Goal: Information Seeking & Learning: Learn about a topic

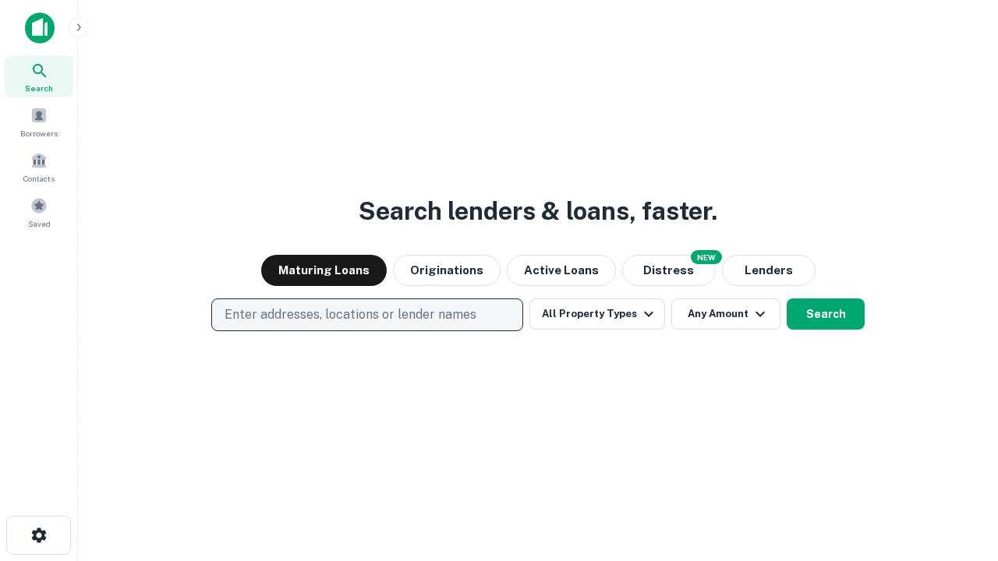
click at [366, 315] on p "Enter addresses, locations or lender names" at bounding box center [351, 315] width 252 height 19
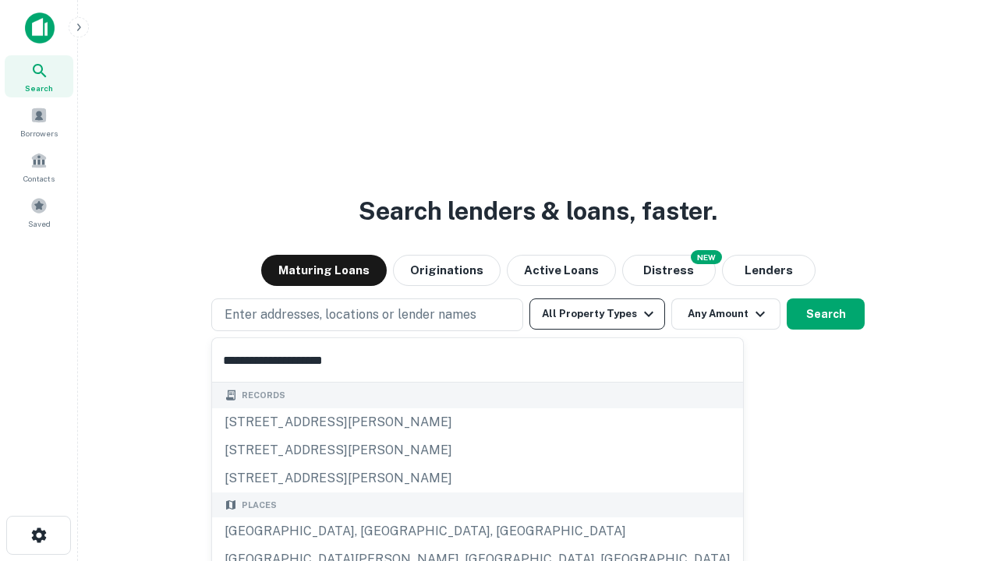
click at [373, 532] on div "[GEOGRAPHIC_DATA], [GEOGRAPHIC_DATA], [GEOGRAPHIC_DATA]" at bounding box center [477, 532] width 531 height 28
click at [597, 314] on button "All Property Types" at bounding box center [597, 314] width 136 height 31
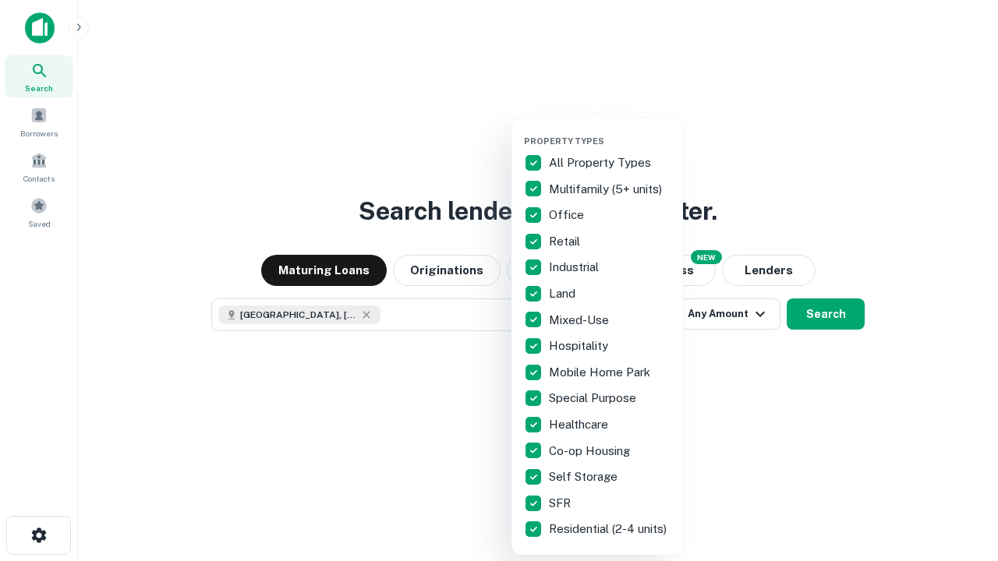
click at [610, 131] on button "button" at bounding box center [610, 131] width 172 height 1
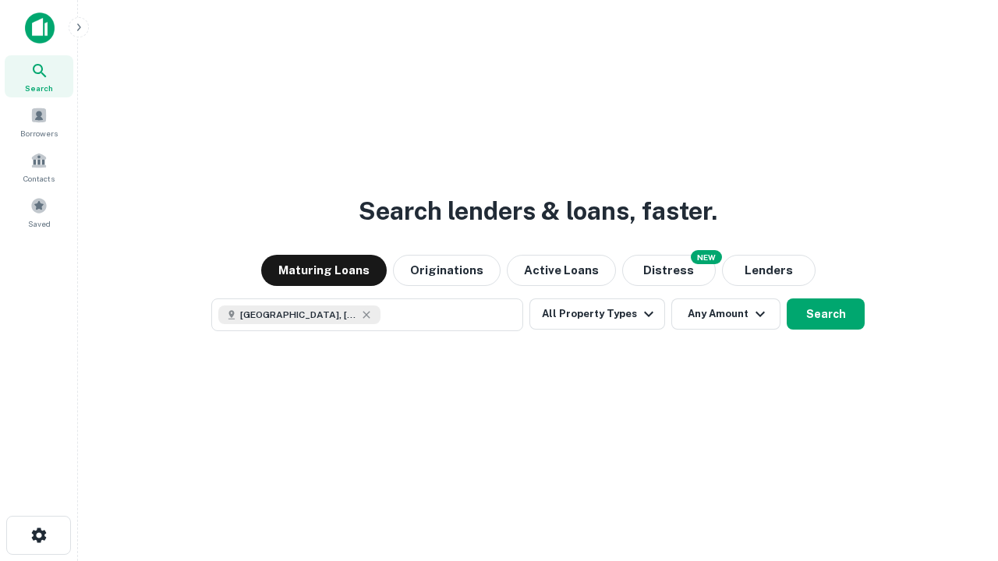
scroll to position [25, 0]
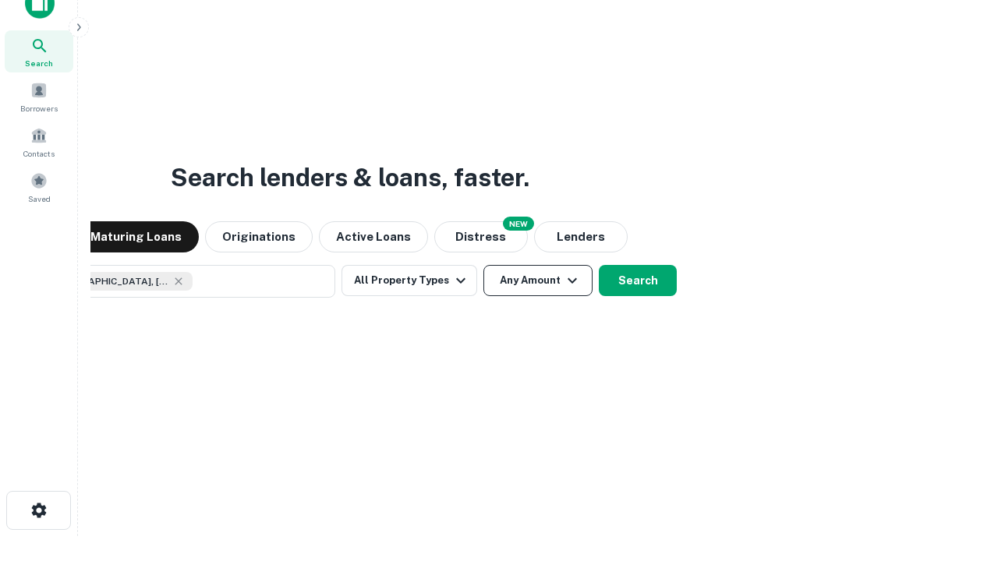
click at [483, 265] on button "Any Amount" at bounding box center [537, 280] width 109 height 31
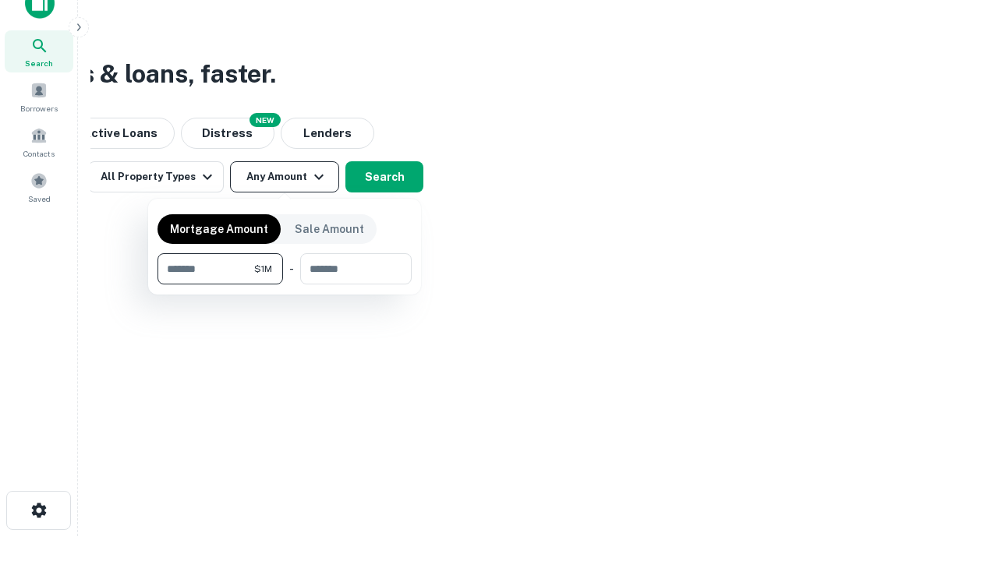
type input "*******"
click at [285, 285] on button "button" at bounding box center [284, 285] width 254 height 1
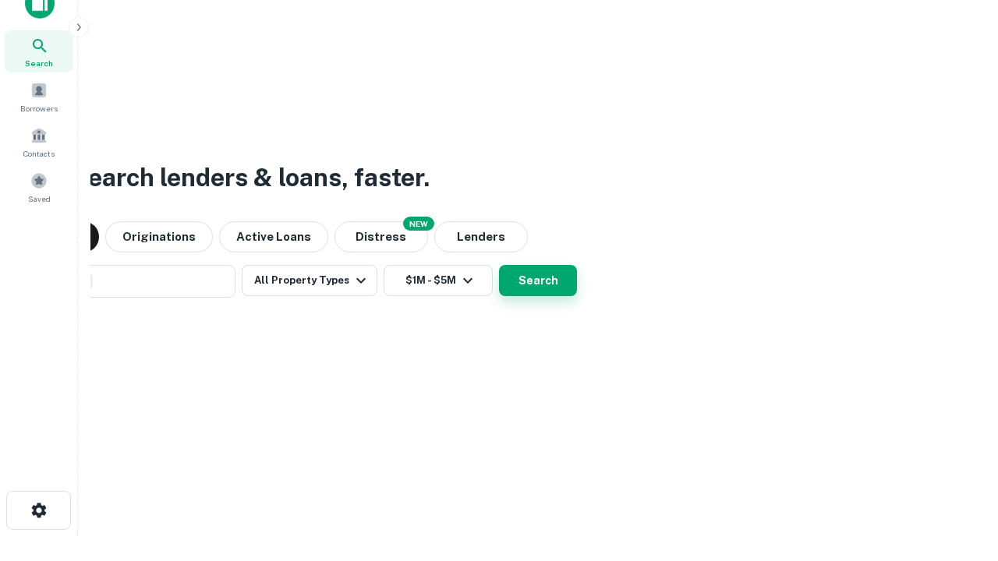
click at [499, 265] on button "Search" at bounding box center [538, 280] width 78 height 31
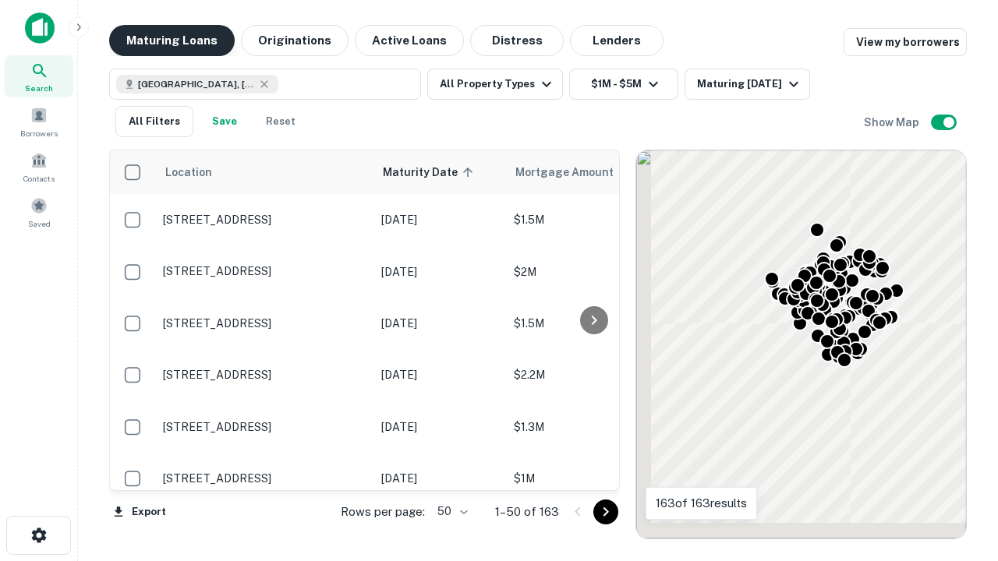
click at [172, 41] on button "Maturing Loans" at bounding box center [172, 40] width 126 height 31
